Goal: Task Accomplishment & Management: Use online tool/utility

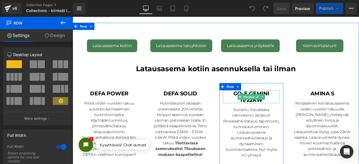
click at [295, 115] on h3 "Go-e Gemini 11/22kW" at bounding box center [284, 111] width 67 height 15
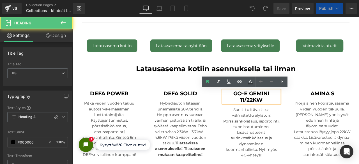
click at [295, 115] on h3 "Go-e Gemini 11/22kW" at bounding box center [284, 111] width 67 height 15
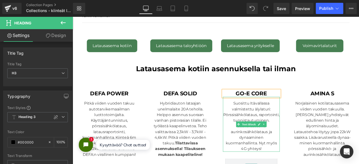
click at [286, 131] on div "Suosittu Itävallassa valmistettu älylaturi: Pörssisähkölataus, raportointi, tun…" at bounding box center [284, 144] width 67 height 65
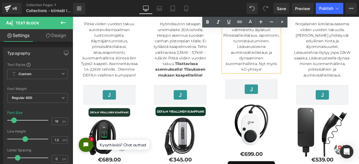
scroll to position [155, 0]
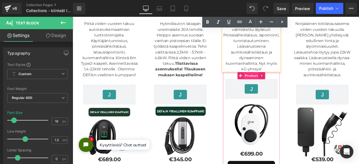
click at [276, 87] on span "Product" at bounding box center [285, 87] width 18 height 8
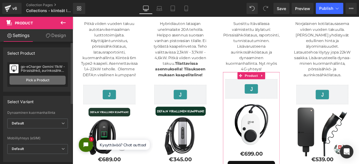
click at [43, 83] on link "Pick a Product" at bounding box center [38, 80] width 56 height 9
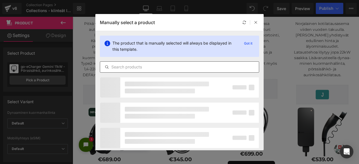
click at [124, 69] on input "text" at bounding box center [179, 67] width 159 height 7
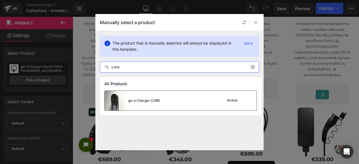
type input "core"
click at [162, 102] on div "go-e Charger CORE Active" at bounding box center [181, 101] width 152 height 20
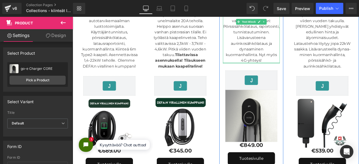
scroll to position [115, 0]
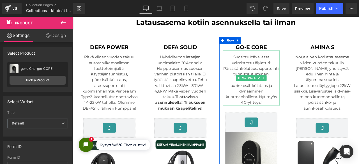
click at [287, 64] on div "Suosittu Itävallassa valmistettu älylaturi: Pörssisähkölataus, raportointi, tun…" at bounding box center [284, 89] width 67 height 65
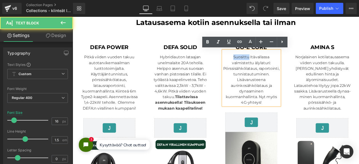
drag, startPoint x: 280, startPoint y: 64, endPoint x: 254, endPoint y: 63, distance: 25.9
click at [254, 63] on div "Suosittu Itävallassa valmistettu älylaturi: Pörssisähkölataus, raportointi, tun…" at bounding box center [284, 89] width 67 height 65
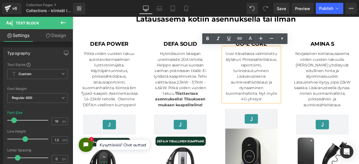
scroll to position [120, 0]
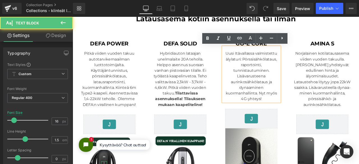
drag, startPoint x: 294, startPoint y: 73, endPoint x: 269, endPoint y: 72, distance: 25.6
click at [269, 72] on div "Uusi Itävallassa valmistettu älylaturi: Pörssisähkölataus, raportointi, tunnist…" at bounding box center [284, 85] width 67 height 65
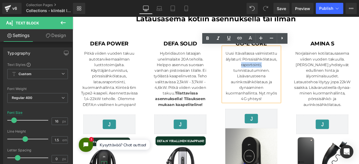
drag, startPoint x: 269, startPoint y: 72, endPoint x: 295, endPoint y: 73, distance: 25.9
click at [295, 73] on div "Uusi Itävallassa valmistettu älylaturi: Pörssisähkölataus, raportointi, tunnist…" at bounding box center [284, 85] width 67 height 65
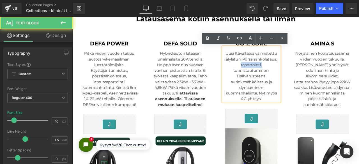
click at [295, 73] on div "Uusi Itävallassa valmistettu älylaturi: Pörssisähkölataus, raportointi, tunnist…" at bounding box center [284, 85] width 67 height 65
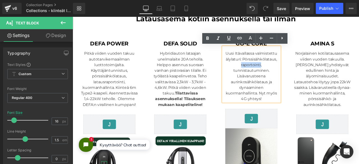
drag, startPoint x: 293, startPoint y: 73, endPoint x: 270, endPoint y: 72, distance: 23.9
click at [270, 72] on div "Uusi Itävallassa valmistettu älylaturi: Pörssisähkölataus, raportointi, tunnist…" at bounding box center [284, 85] width 67 height 65
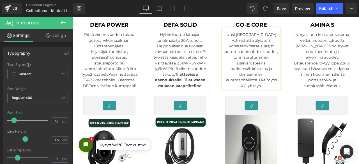
scroll to position [138, 0]
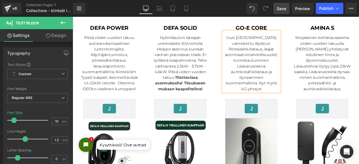
click at [285, 6] on span "Save" at bounding box center [281, 9] width 9 height 6
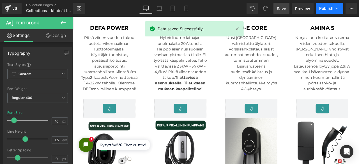
drag, startPoint x: 330, startPoint y: 6, endPoint x: 326, endPoint y: 11, distance: 6.0
click at [326, 11] on button "Publish" at bounding box center [330, 8] width 28 height 11
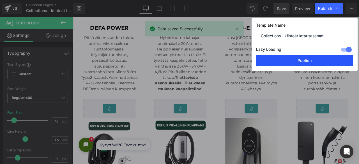
click at [299, 60] on button "Publish" at bounding box center [304, 60] width 97 height 11
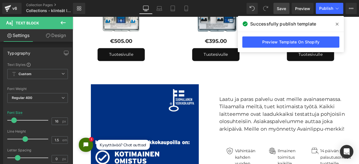
scroll to position [856, 0]
